Goal: Information Seeking & Learning: Find specific fact

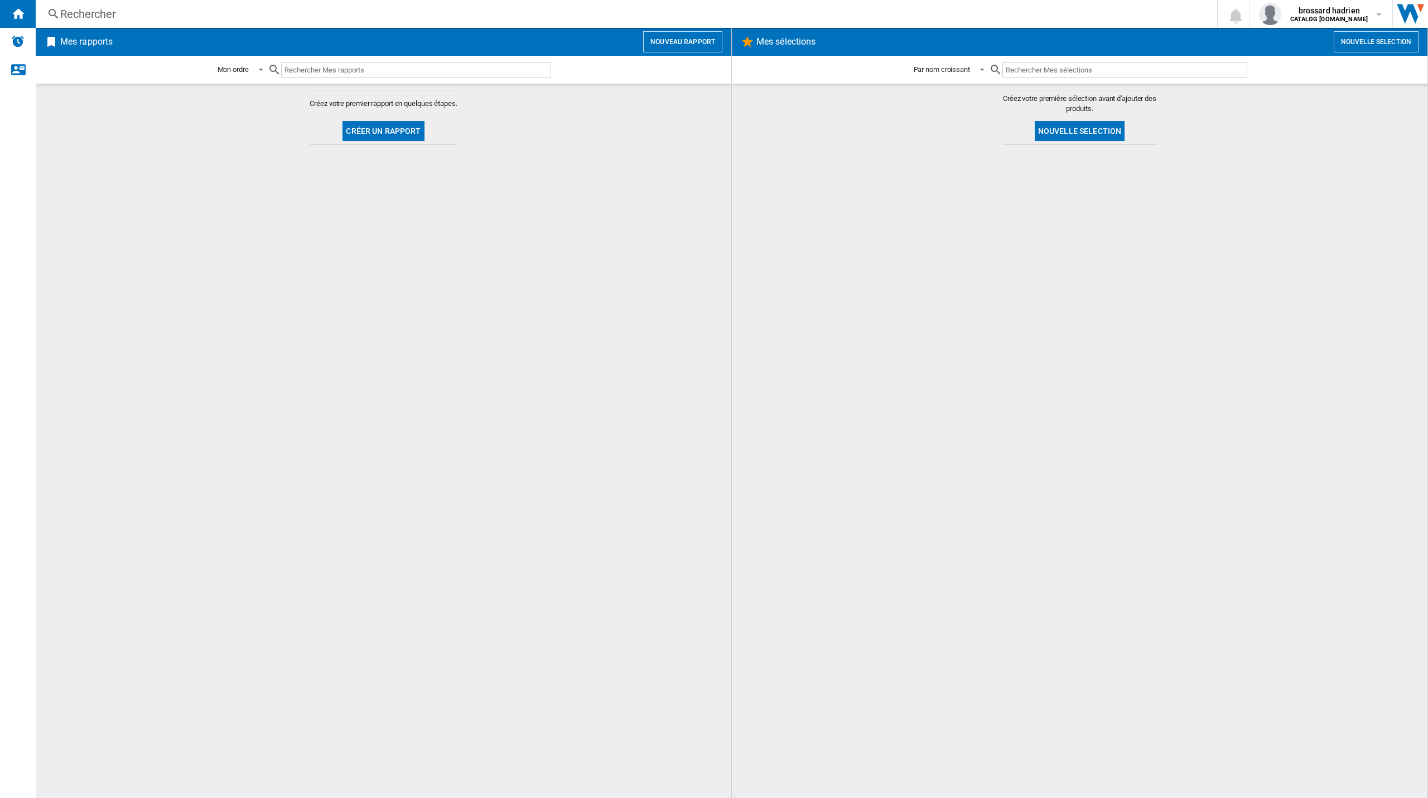
click at [86, 11] on div "Rechercher" at bounding box center [624, 14] width 1128 height 16
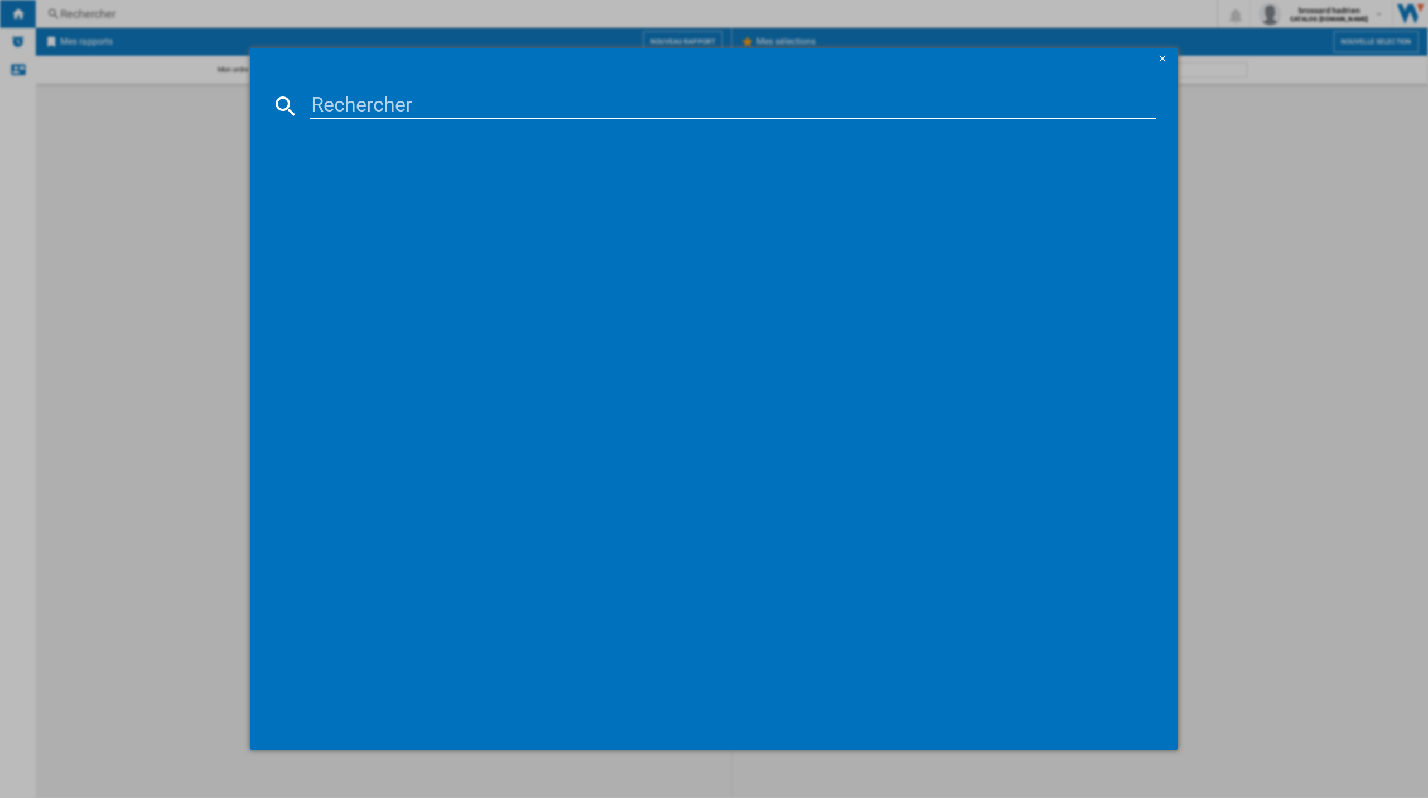
click at [354, 104] on input at bounding box center [733, 106] width 846 height 27
type input "RNC5"
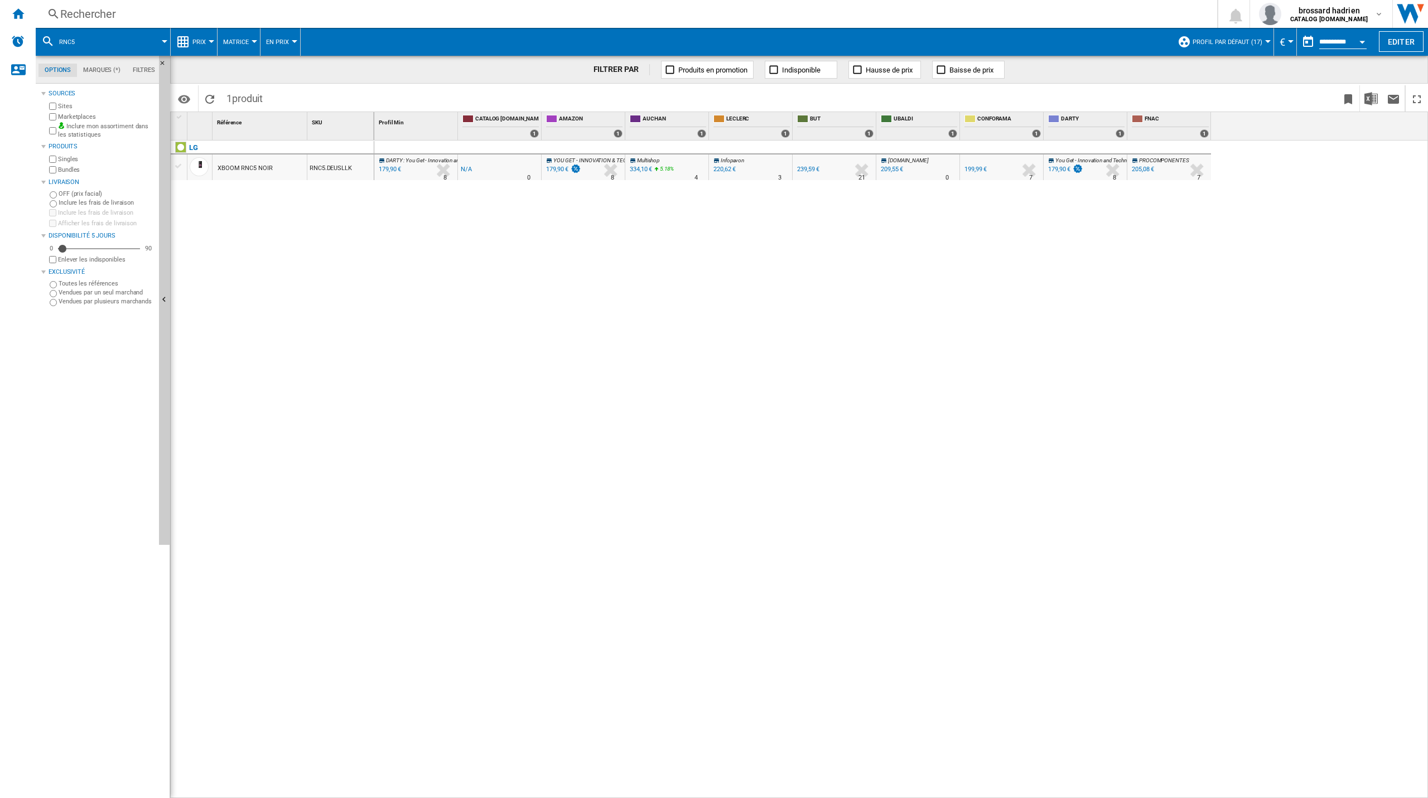
click at [392, 162] on span "DARTY" at bounding box center [394, 160] width 17 height 6
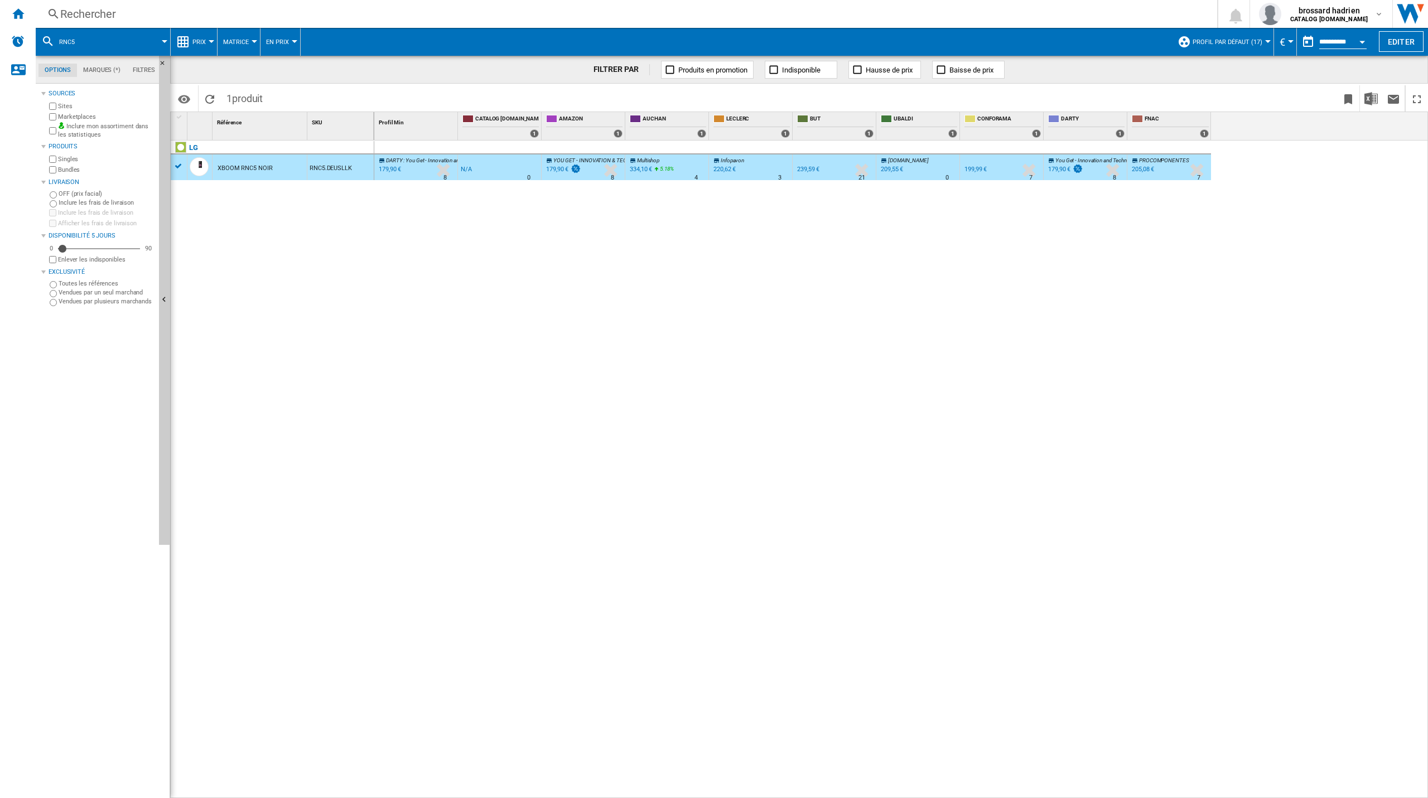
click at [239, 169] on div "XBOOM RNC5 NOIR" at bounding box center [245, 169] width 55 height 26
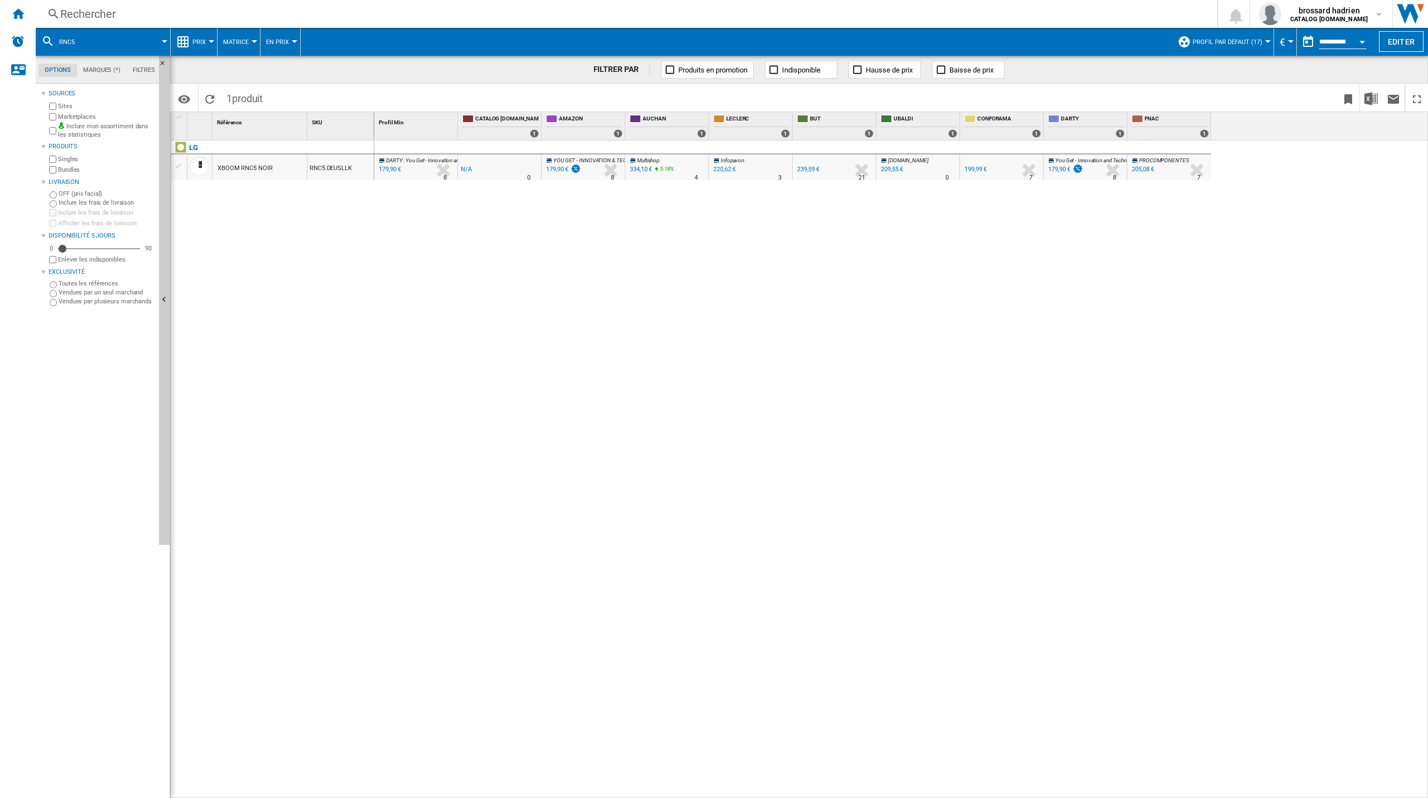
click at [248, 168] on div "XBOOM RNC5 NOIR" at bounding box center [245, 169] width 55 height 26
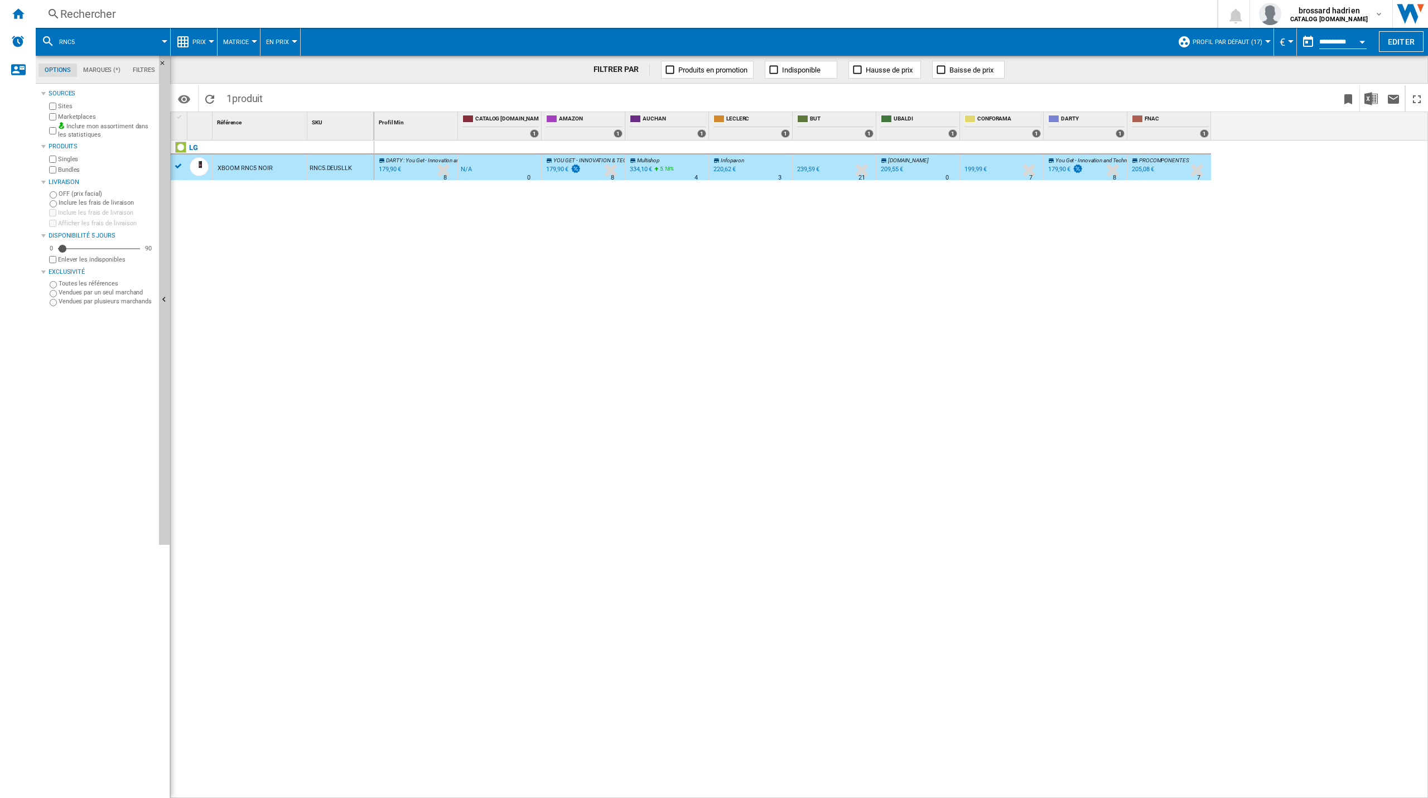
click at [396, 163] on span "DARTY" at bounding box center [394, 160] width 17 height 6
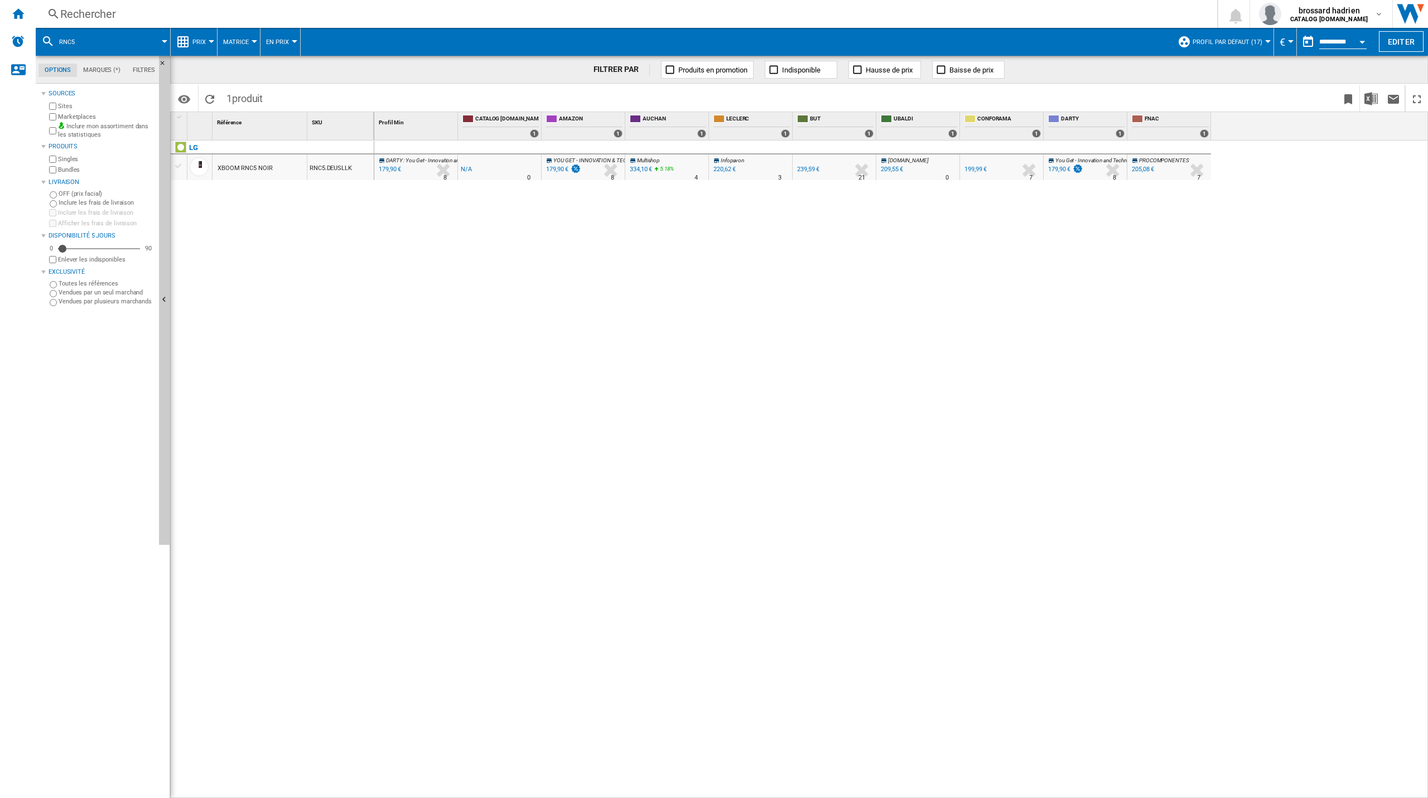
click at [567, 169] on div "179,90 €" at bounding box center [557, 169] width 22 height 7
